Goal: Navigation & Orientation: Find specific page/section

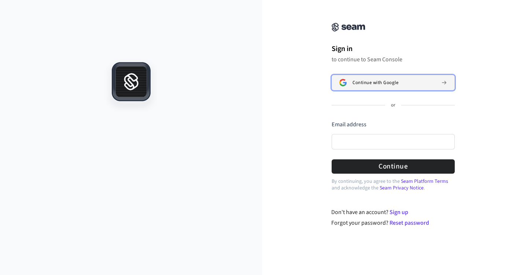
click at [368, 82] on span "Continue with Google" at bounding box center [376, 83] width 46 height 6
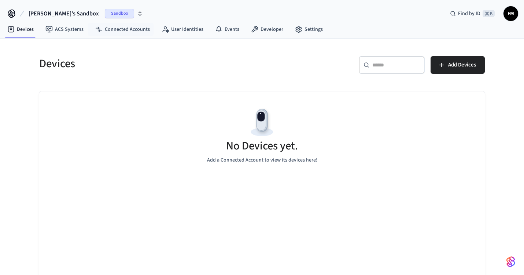
click at [106, 17] on span "Sandbox" at bounding box center [119, 14] width 29 height 10
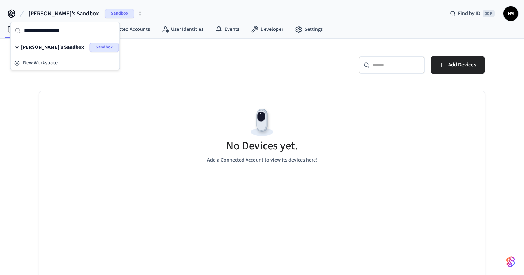
click at [181, 65] on h5 "Devices" at bounding box center [148, 63] width 219 height 15
